Goal: Find specific page/section: Find specific page/section

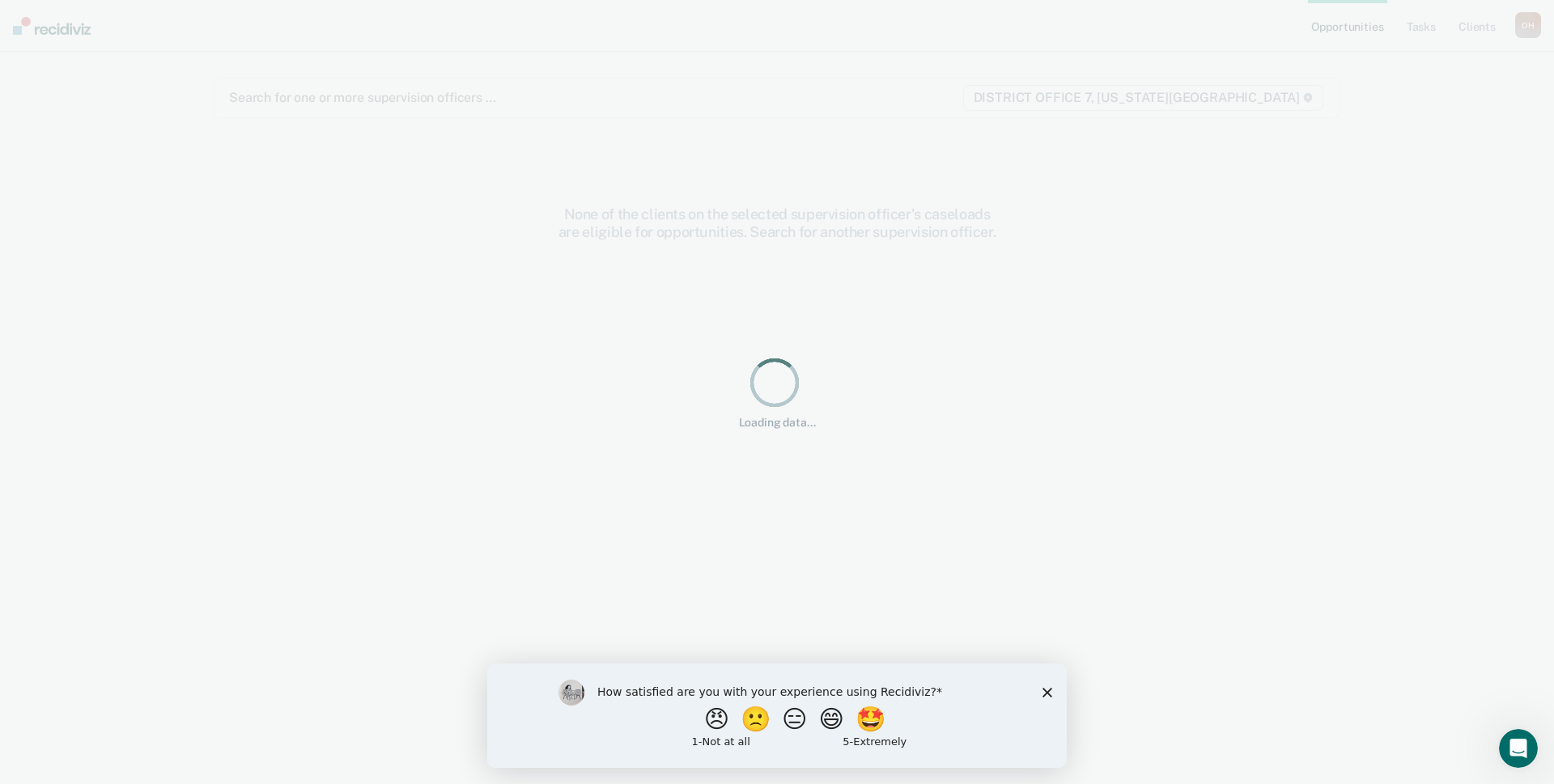
click at [1053, 695] on div "How satisfied are you with your experience using Recidiviz? 😠 🙁 😑 😄 🤩 1 - Not a…" at bounding box center [777, 714] width 580 height 104
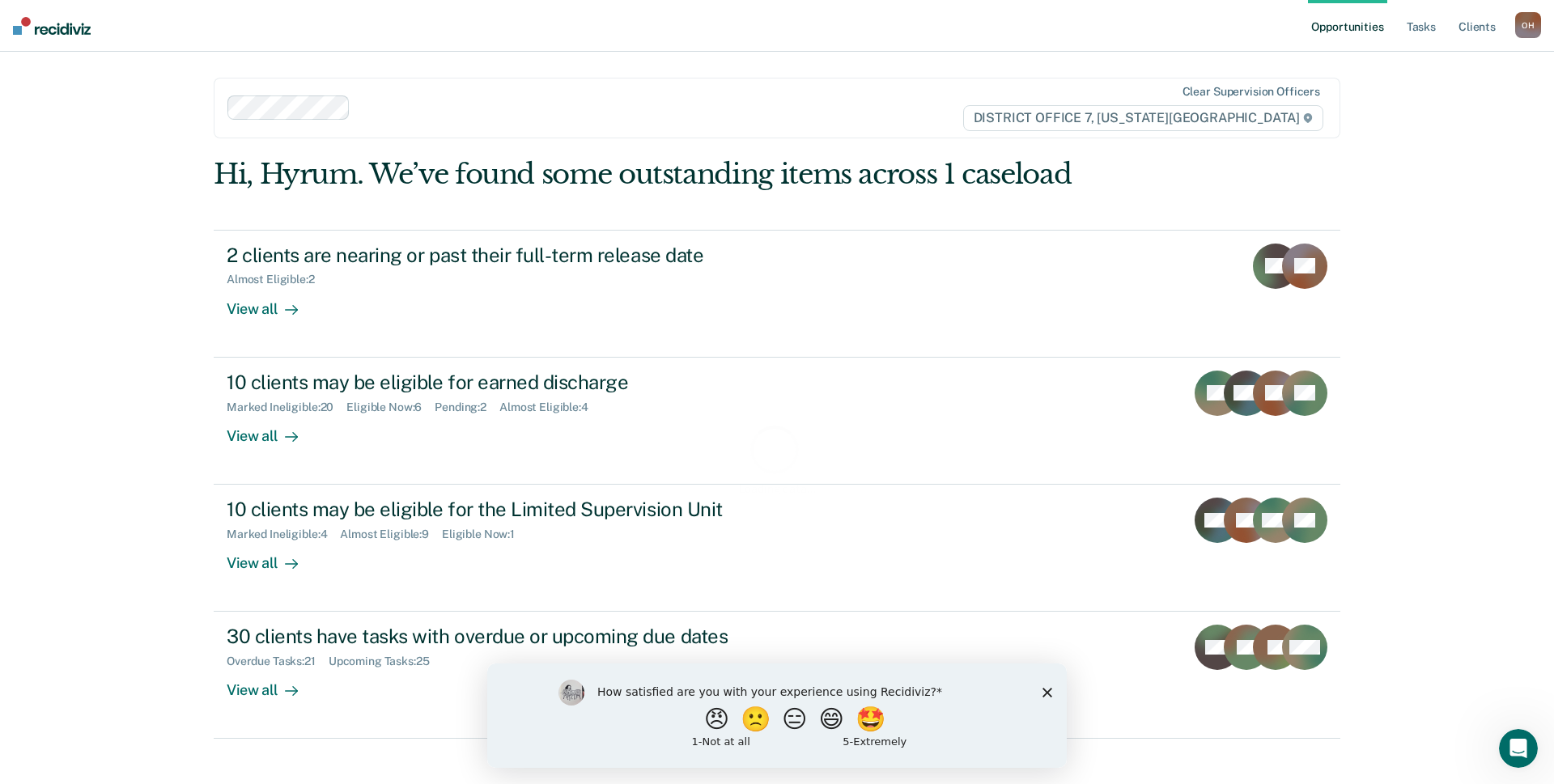
click at [1040, 687] on div "How satisfied are you with your experience using Recidiviz? 😠 🙁 😑 😄 🤩 1 - Not a…" at bounding box center [777, 714] width 580 height 104
click at [1055, 701] on div "How satisfied are you with your experience using Recidiviz? 😠 🙁 😑 😄 🤩 1 - Not a…" at bounding box center [777, 714] width 580 height 104
click at [1423, 22] on link "Tasks" at bounding box center [1420, 25] width 36 height 52
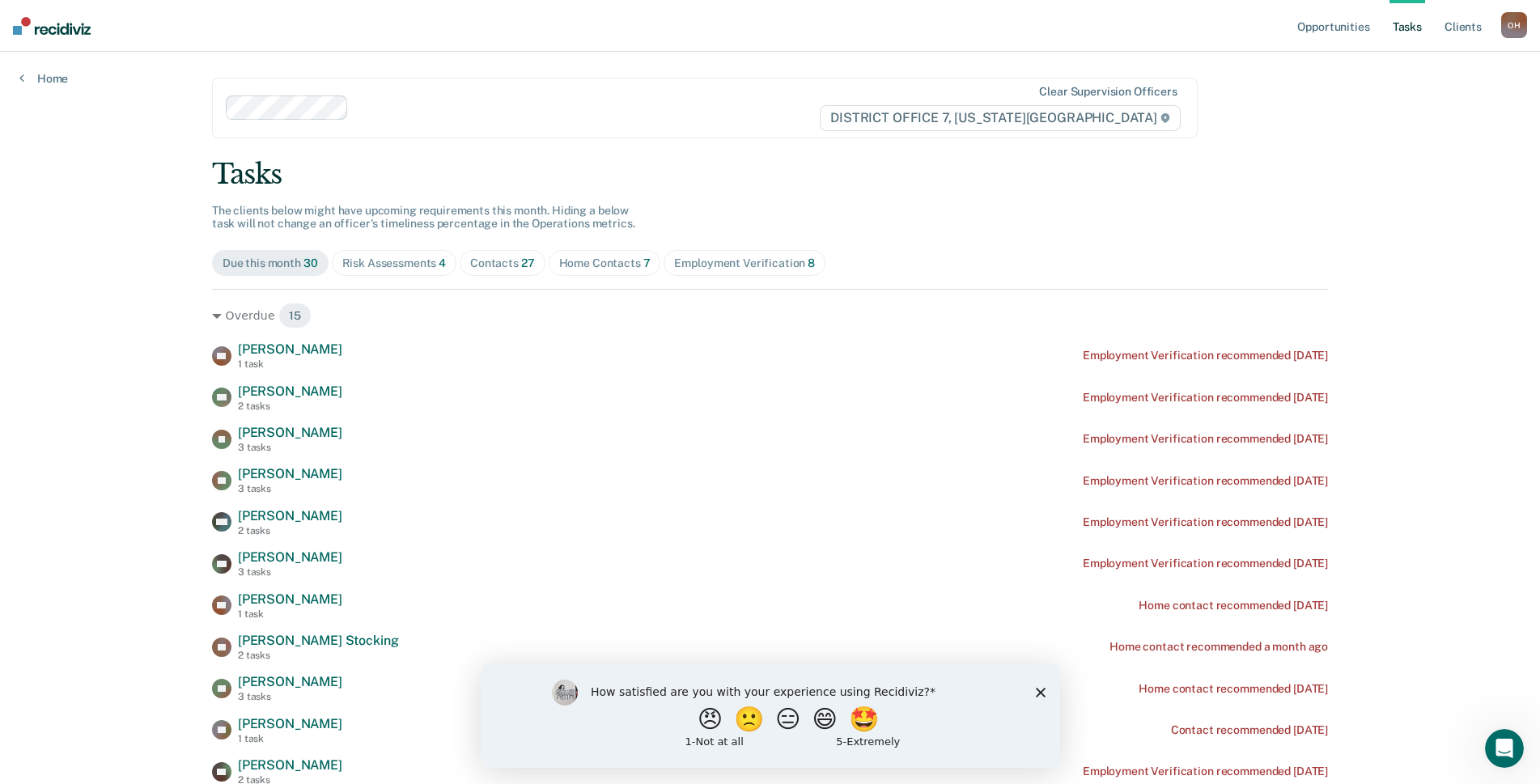
click at [396, 270] on span "Risk Assessments 4" at bounding box center [394, 263] width 126 height 25
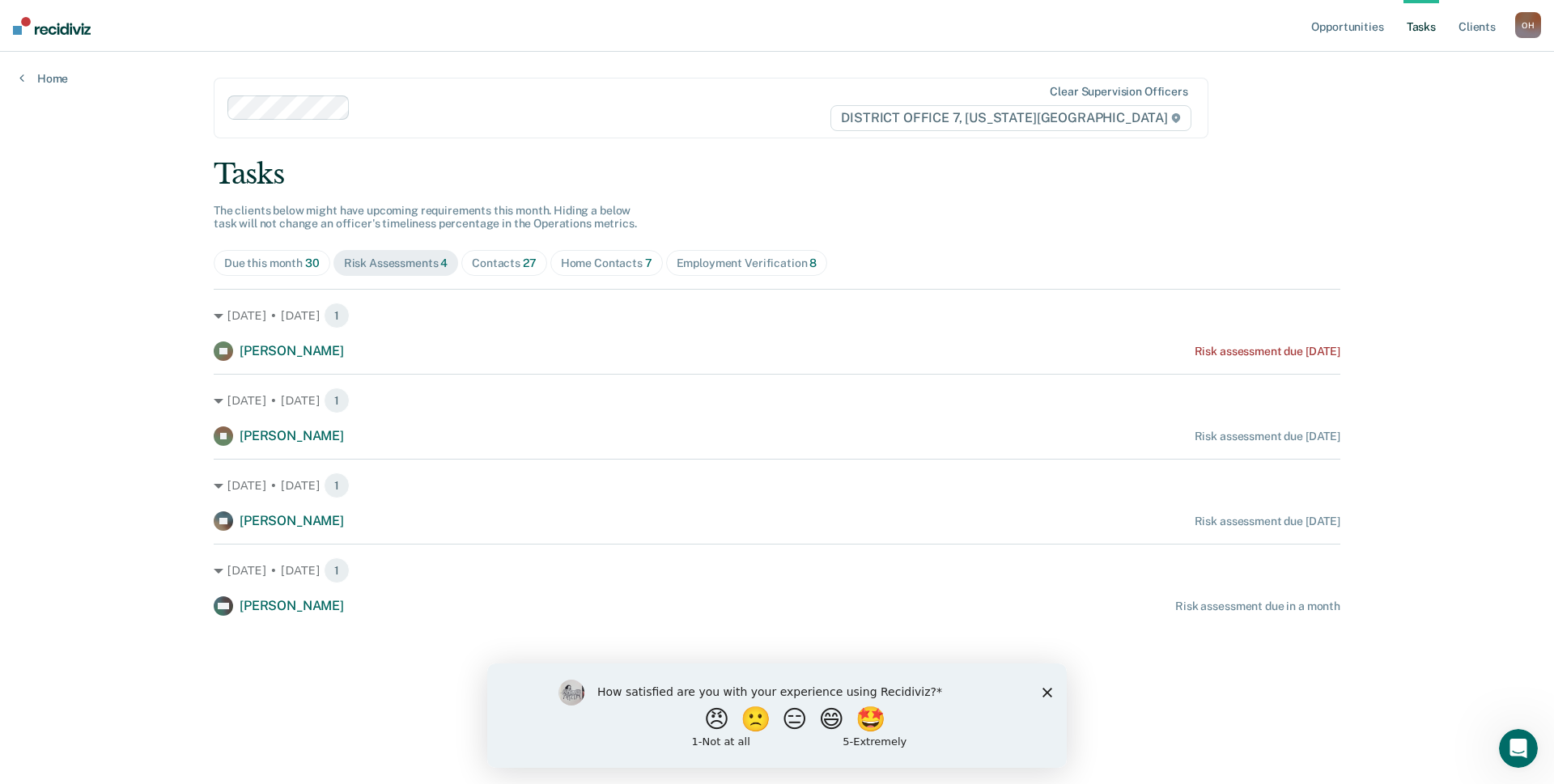
click at [457, 266] on span "Risk Assessments 4" at bounding box center [396, 263] width 126 height 25
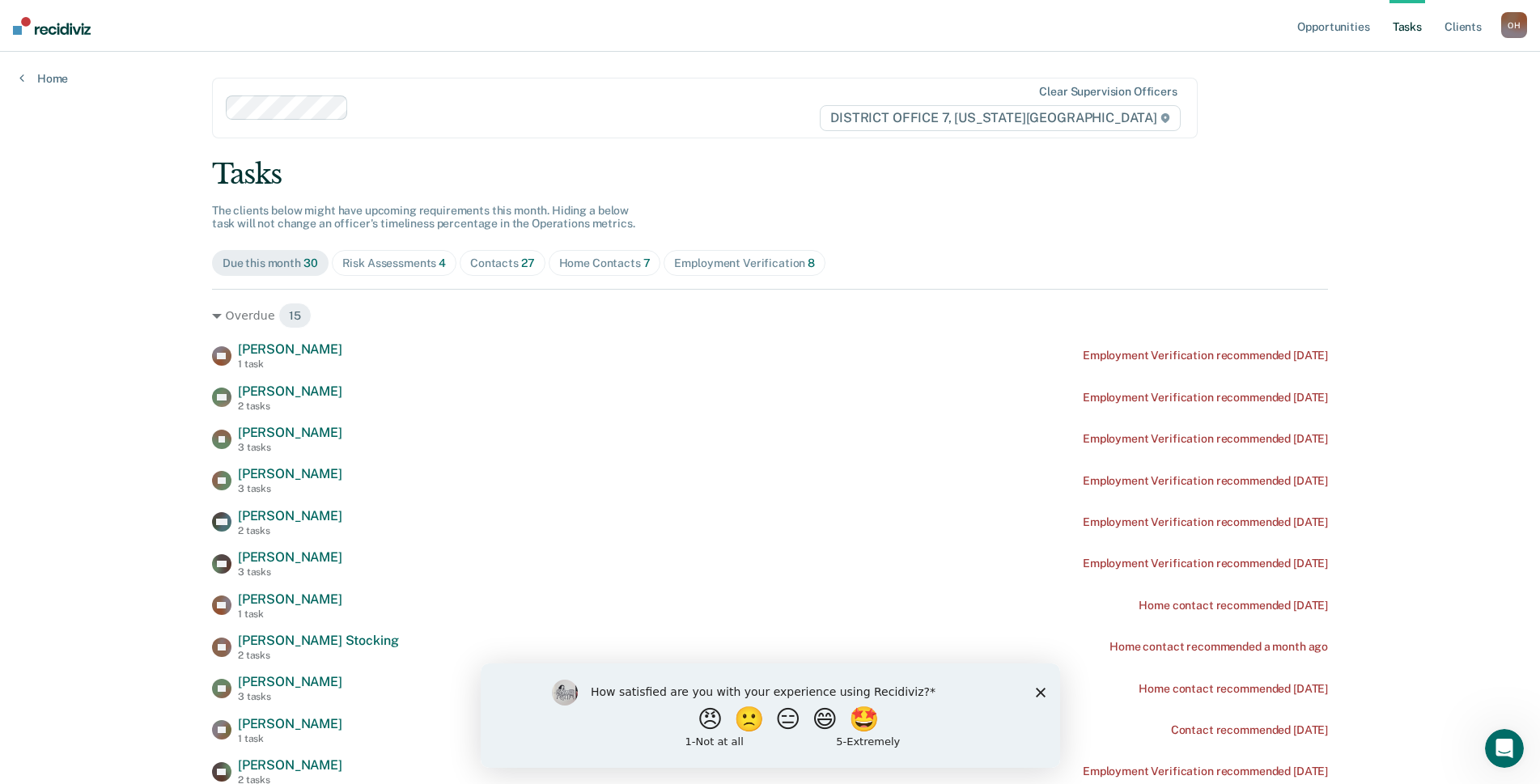
click at [474, 263] on div "Contacts 27" at bounding box center [502, 263] width 65 height 14
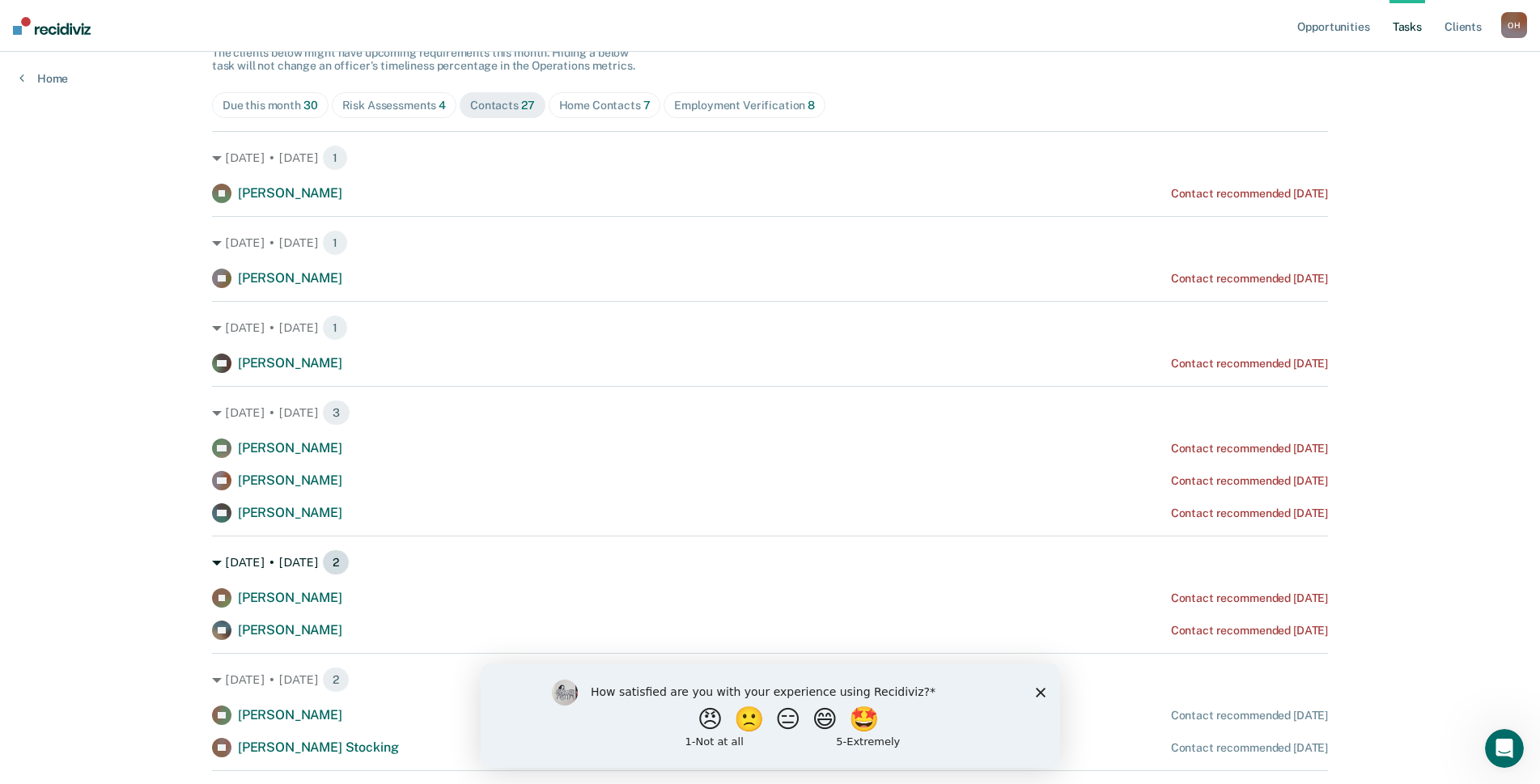
scroll to position [162, 0]
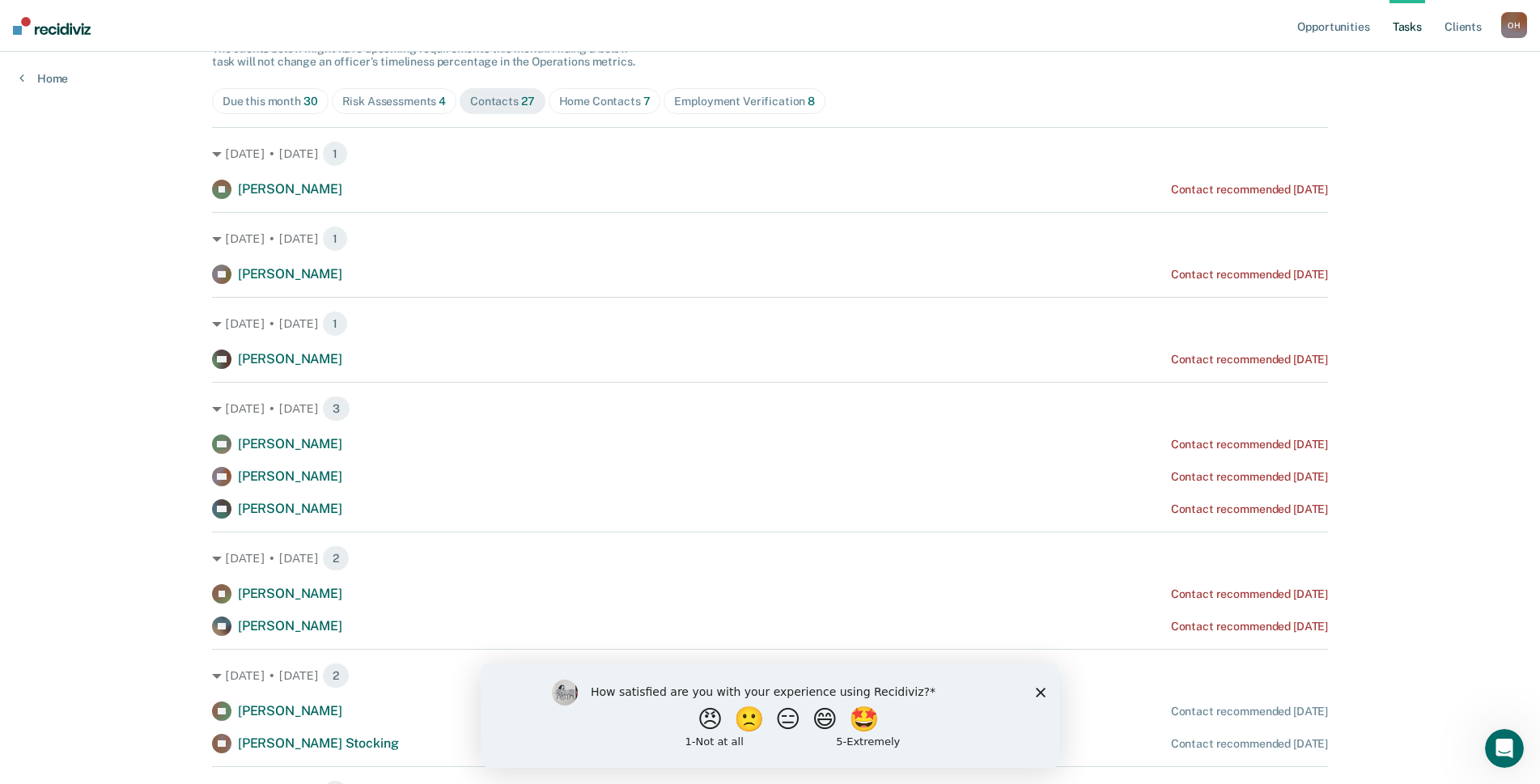
click at [1035, 688] on icon "Close survey" at bounding box center [1039, 691] width 10 height 10
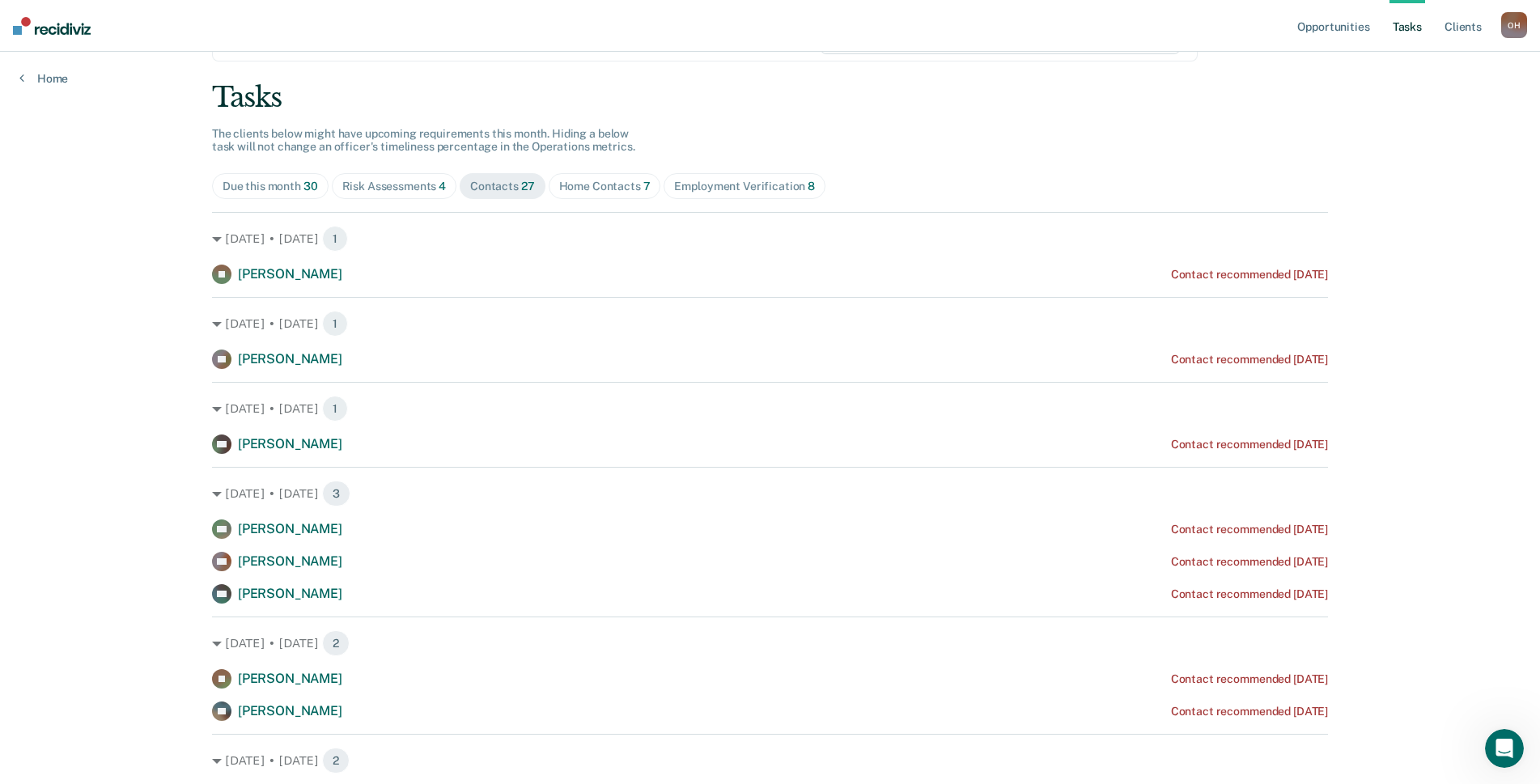
scroll to position [0, 0]
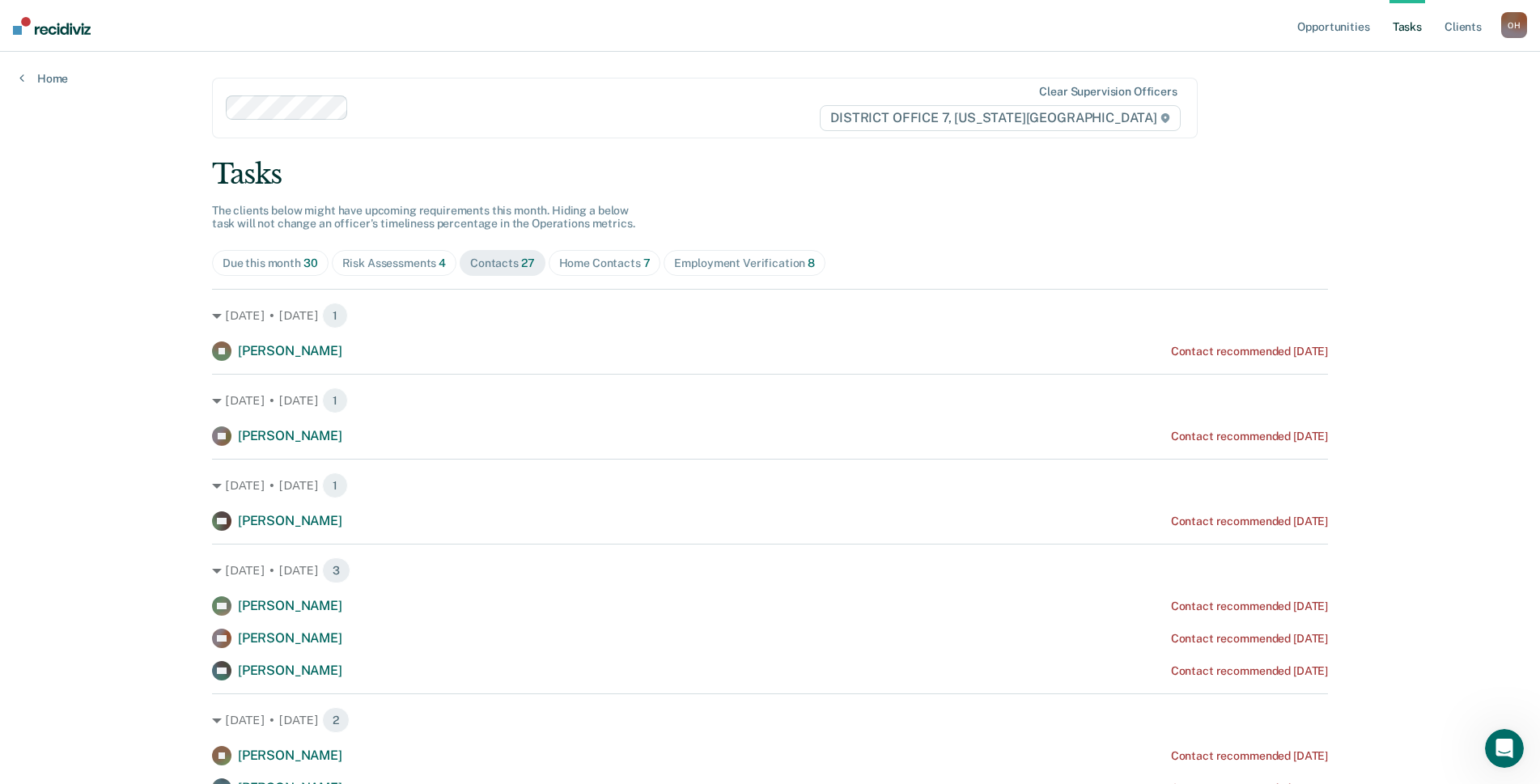
click at [600, 259] on div "Home Contacts 7" at bounding box center [605, 263] width 91 height 14
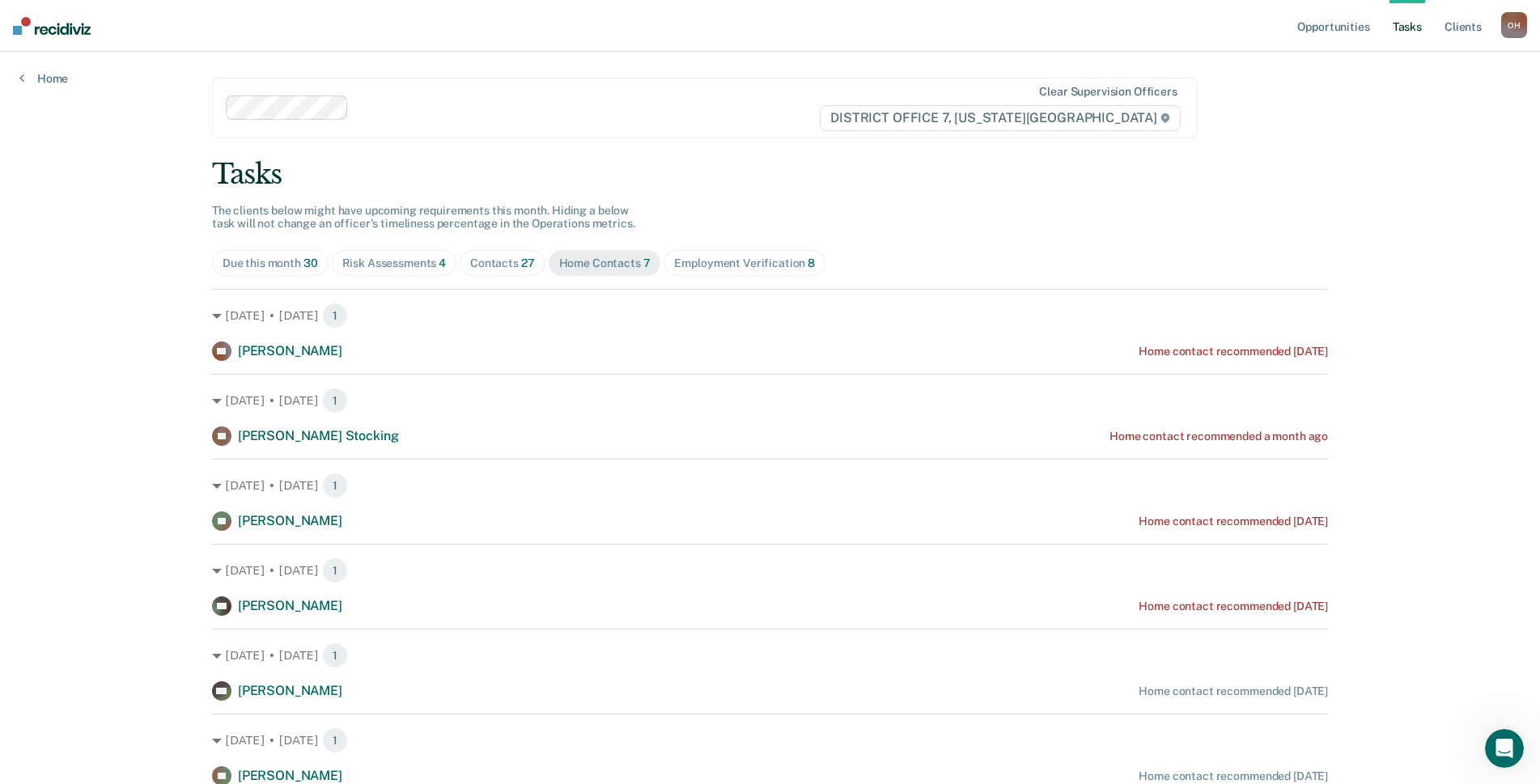
click at [501, 266] on div "Contacts 27" at bounding box center [502, 263] width 65 height 14
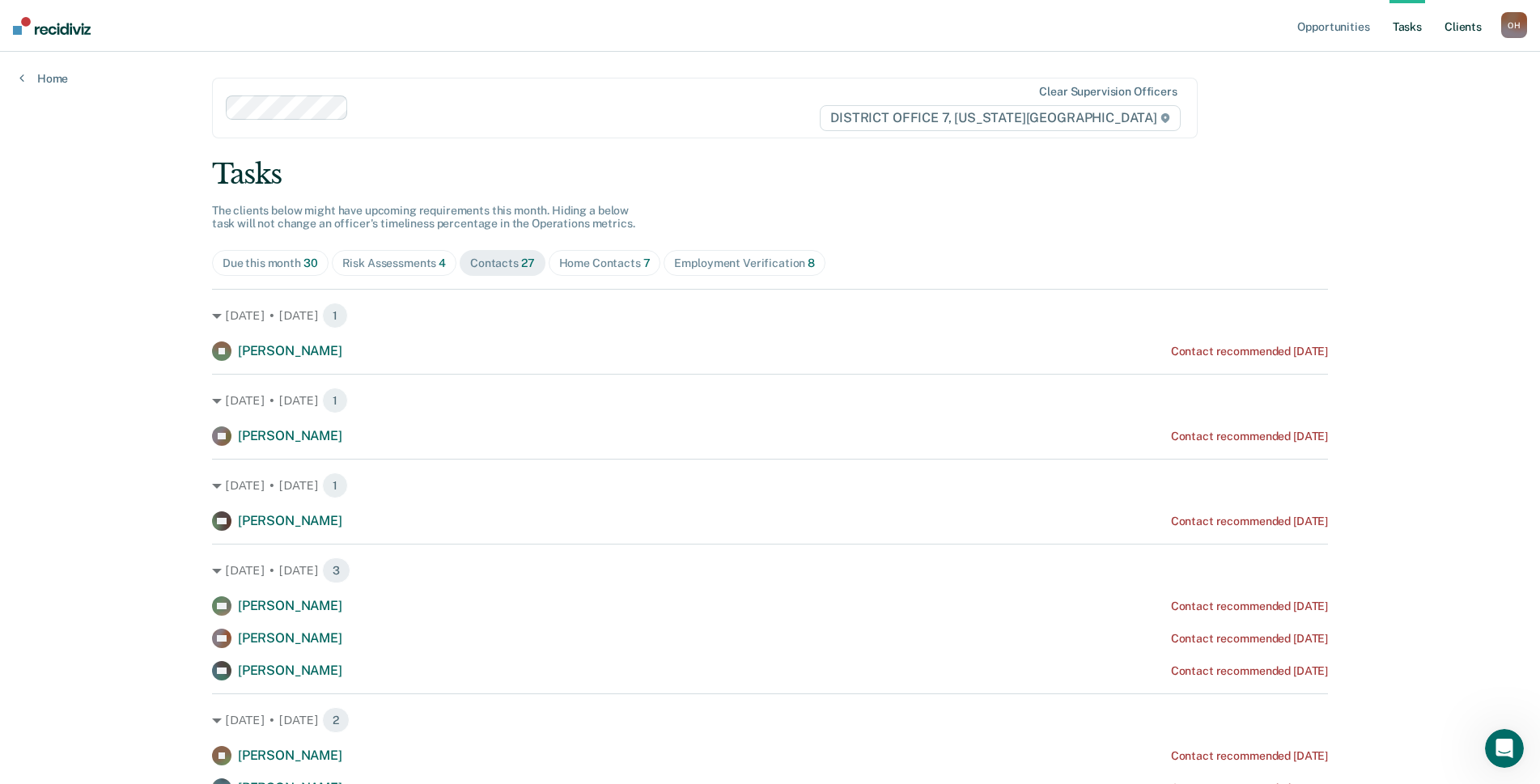
click at [1473, 23] on link "Client s" at bounding box center [1464, 25] width 44 height 52
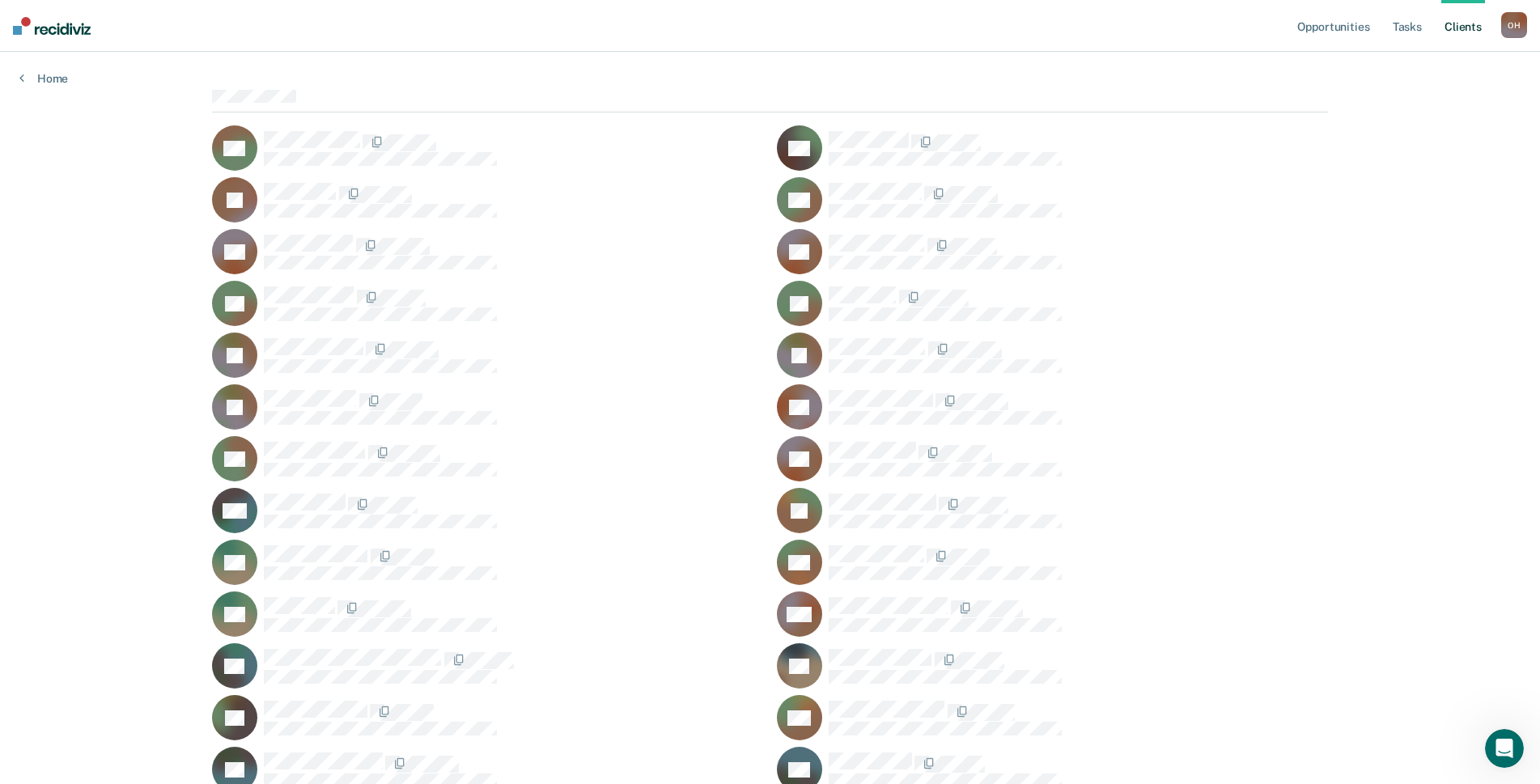
scroll to position [162, 0]
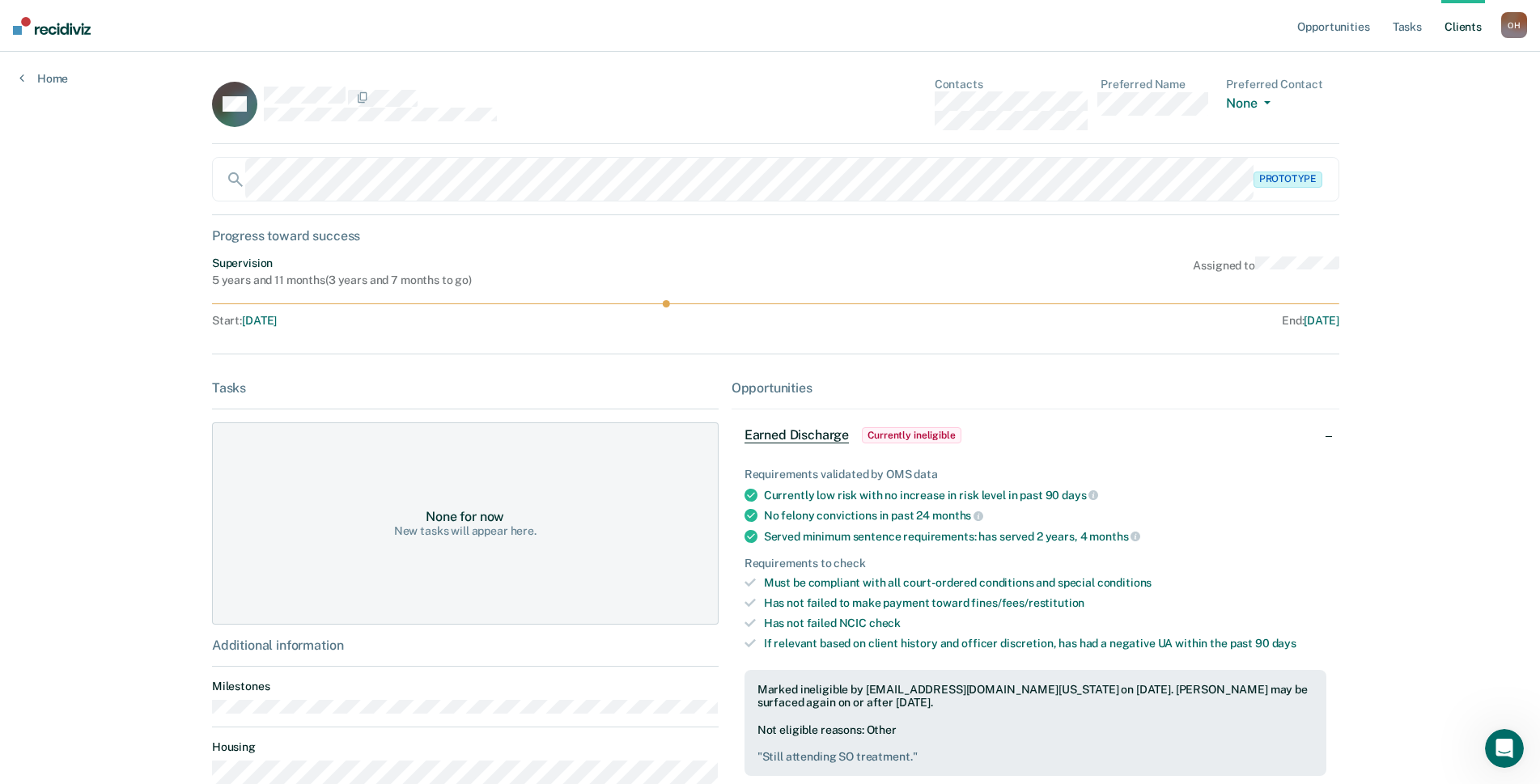
click at [406, 517] on div "None for now New tasks will appear here." at bounding box center [465, 523] width 507 height 202
click at [43, 77] on link "Home" at bounding box center [43, 78] width 48 height 15
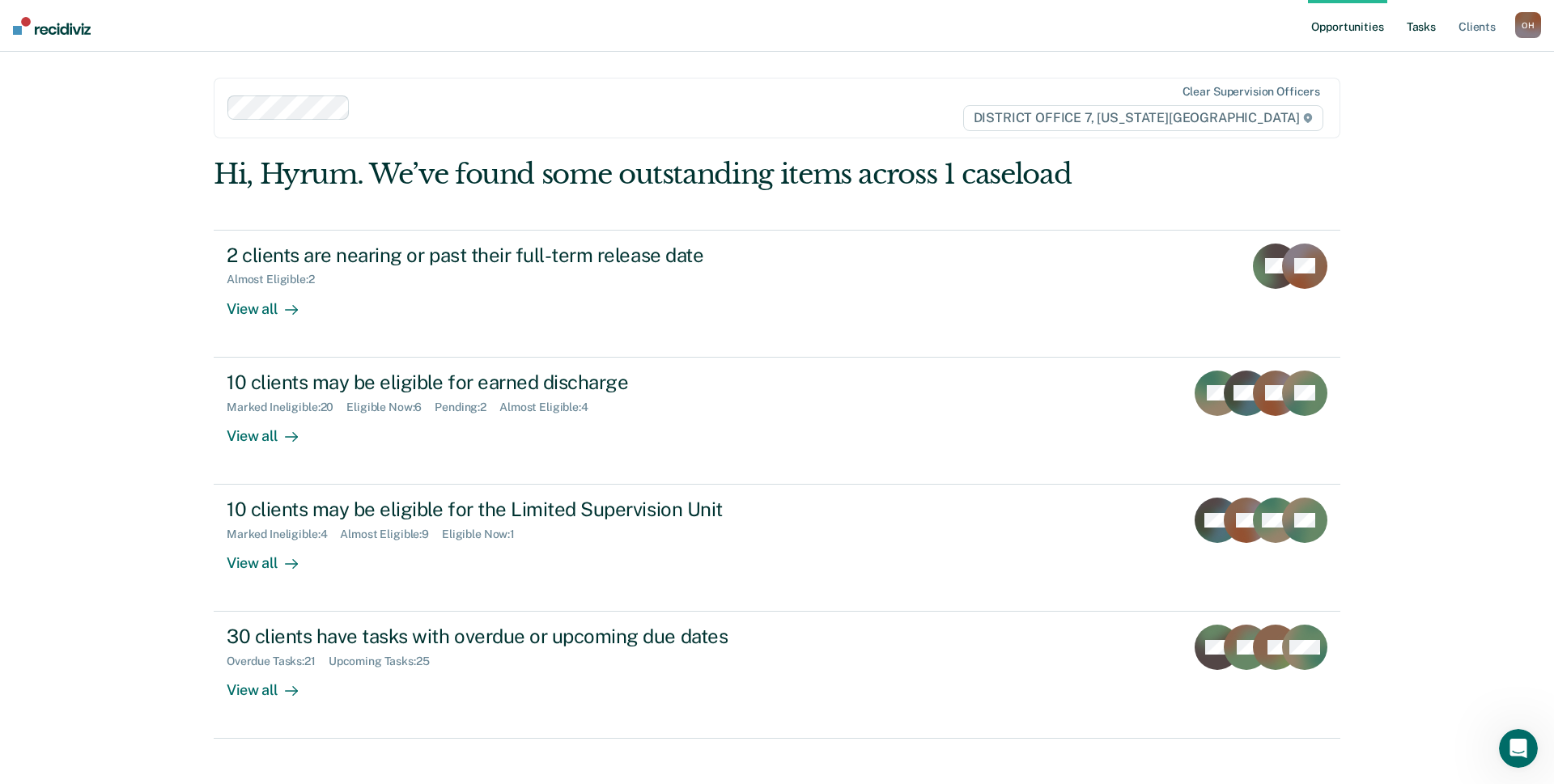
click at [1406, 20] on link "Tasks" at bounding box center [1420, 25] width 36 height 52
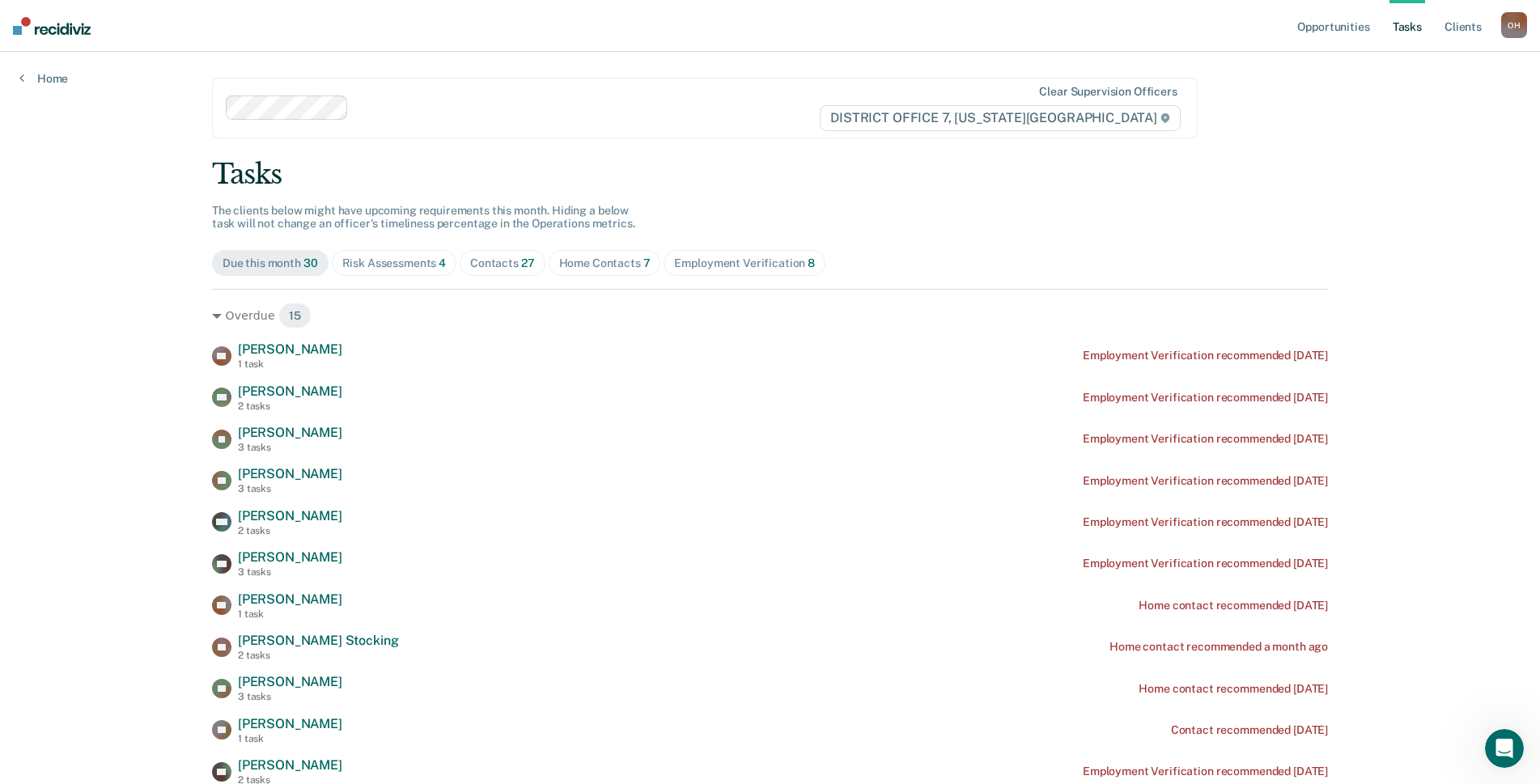
click at [643, 256] on span "7" at bounding box center [647, 263] width 7 height 13
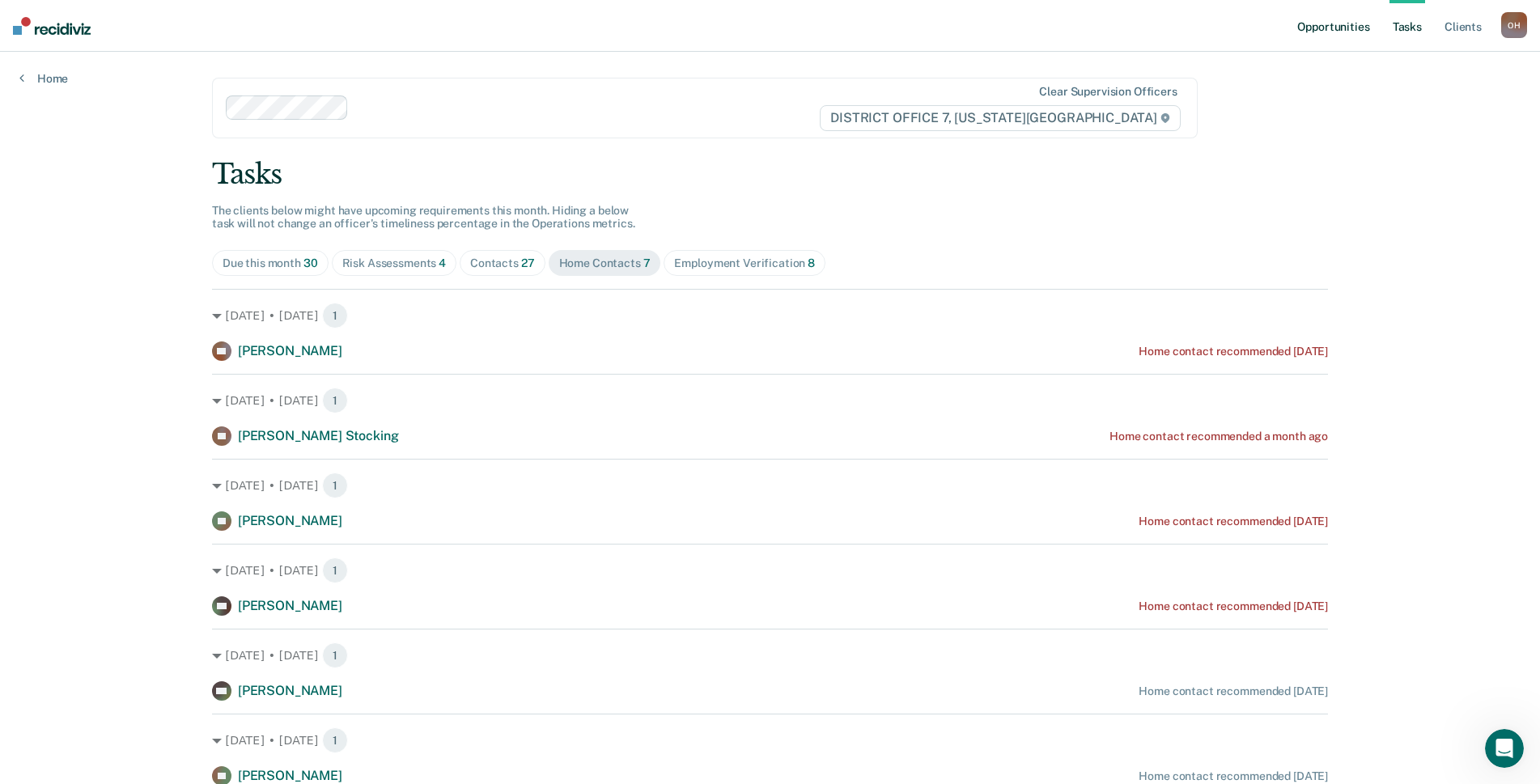
click at [1338, 23] on link "Opportunities" at bounding box center [1333, 25] width 78 height 52
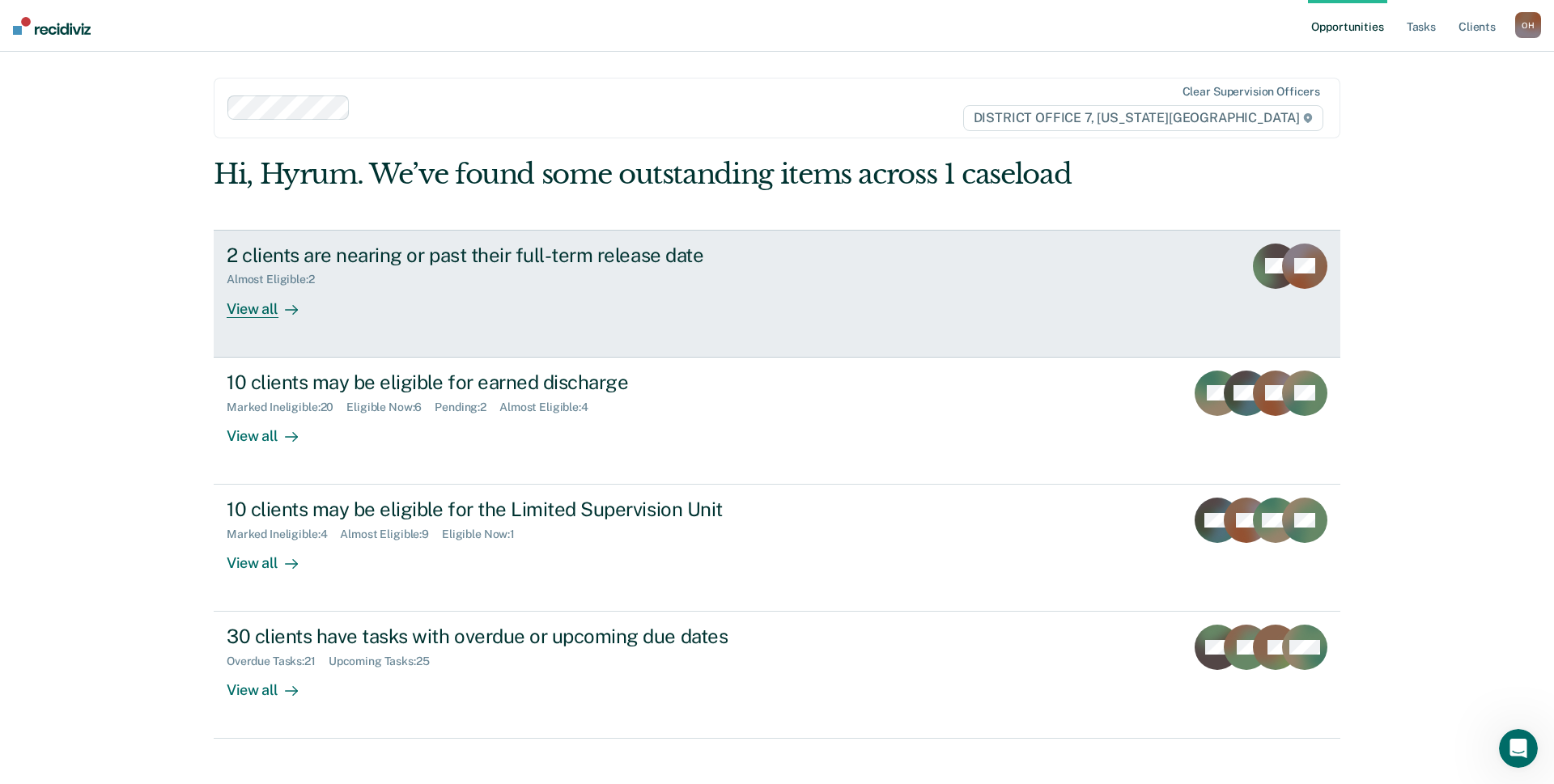
click at [307, 268] on div "Almost Eligible : 2" at bounding box center [510, 276] width 568 height 20
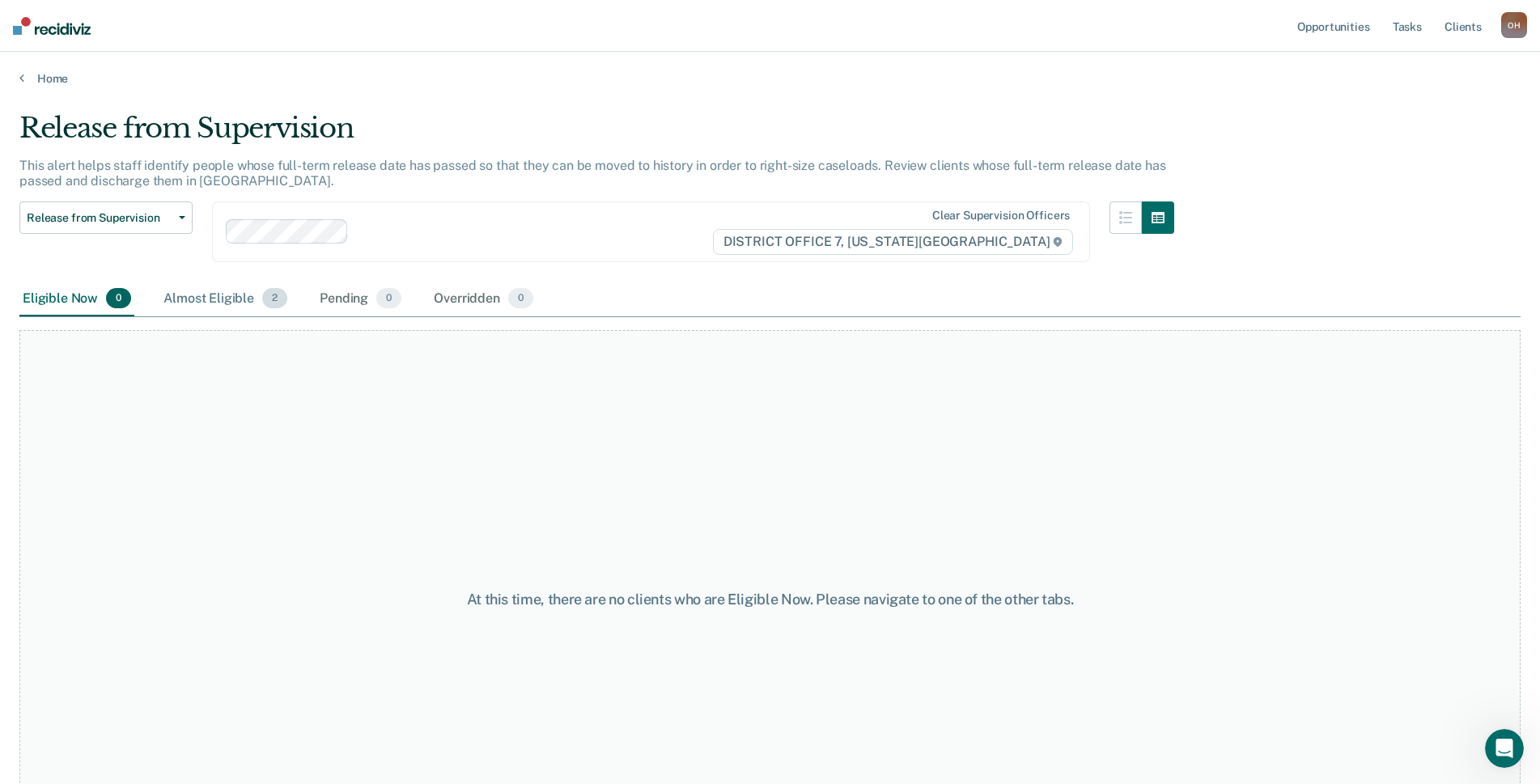
click at [199, 303] on div "Almost Eligible 2" at bounding box center [225, 299] width 130 height 36
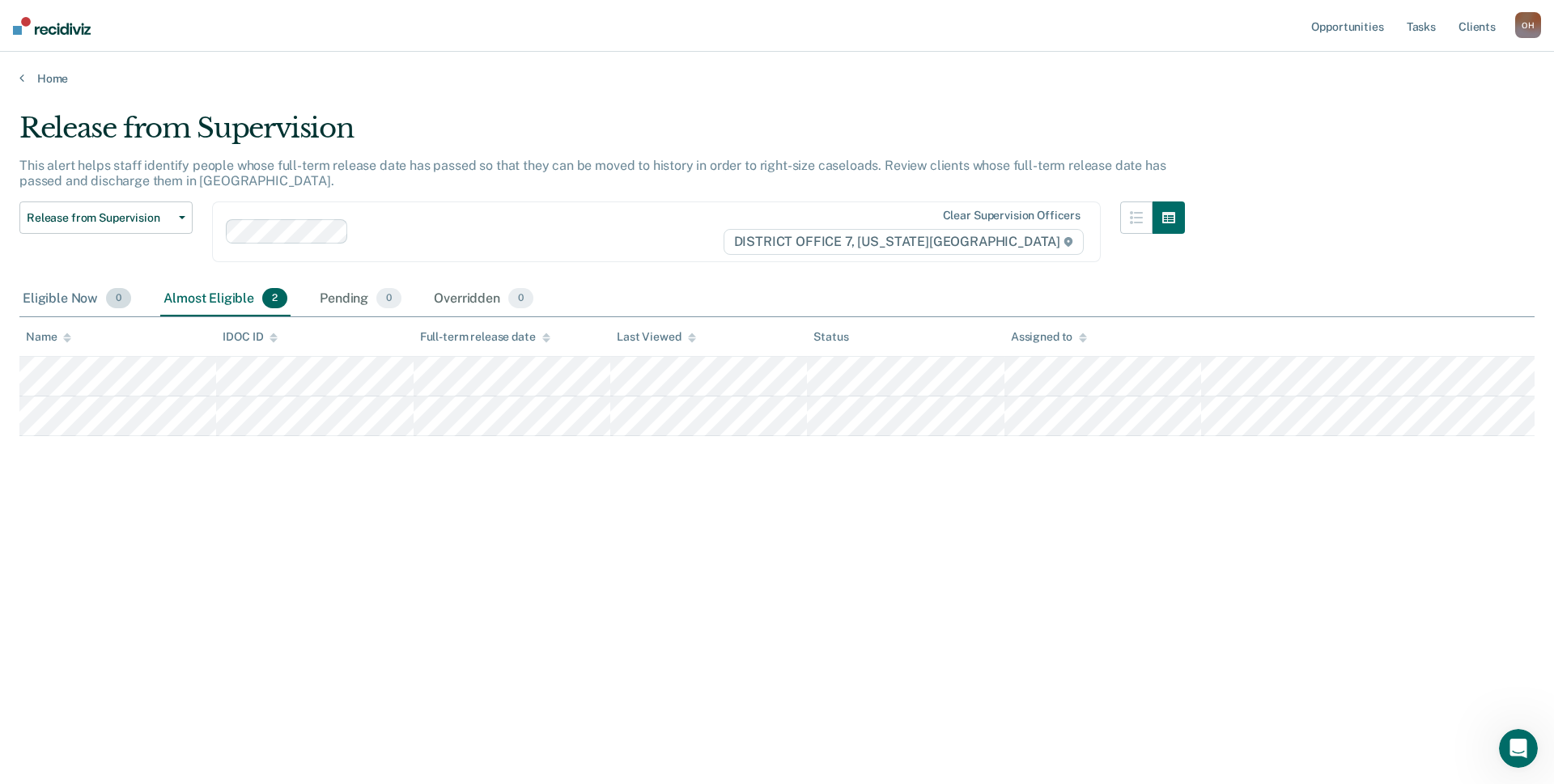
click at [85, 285] on div "Eligible Now 0" at bounding box center [76, 299] width 115 height 36
